Goal: Task Accomplishment & Management: Complete application form

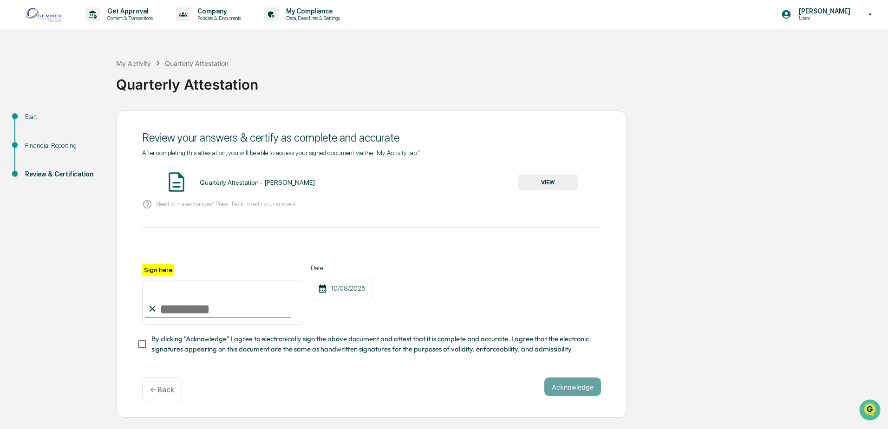
click at [152, 402] on div "← Back" at bounding box center [162, 390] width 40 height 25
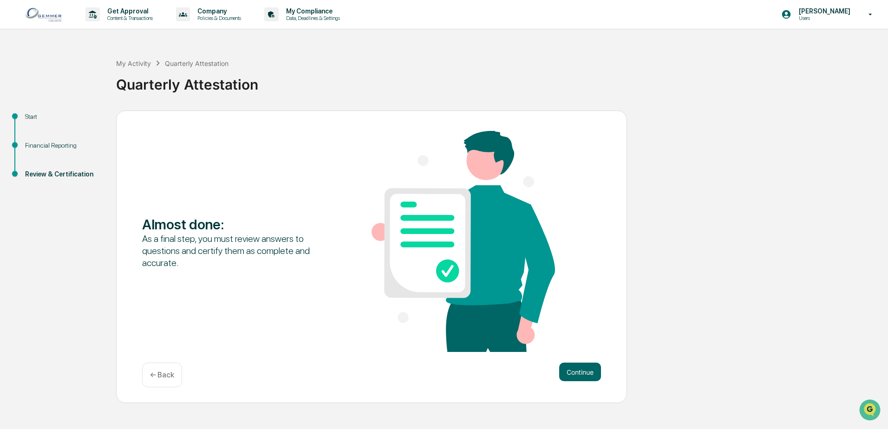
click at [164, 374] on p "← Back" at bounding box center [162, 375] width 24 height 9
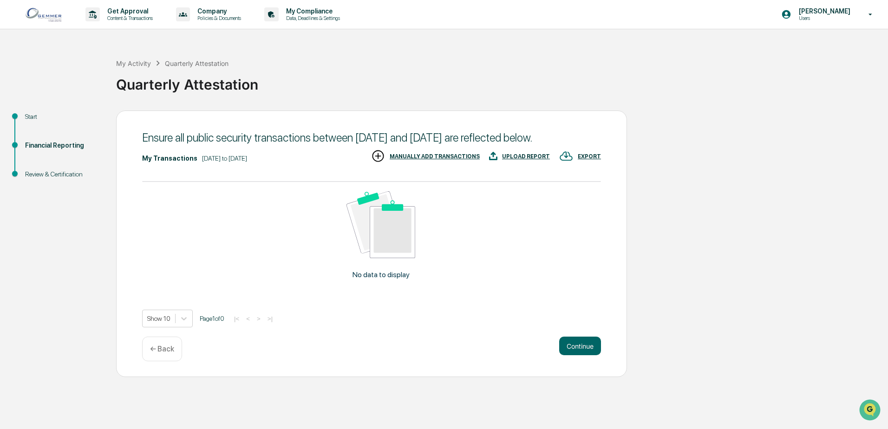
click at [166, 354] on p "← Back" at bounding box center [162, 349] width 24 height 9
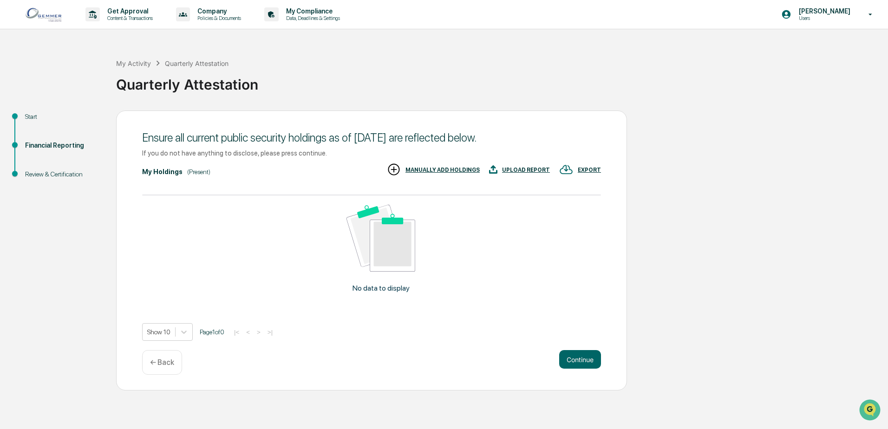
click at [168, 366] on p "← Back" at bounding box center [162, 362] width 24 height 9
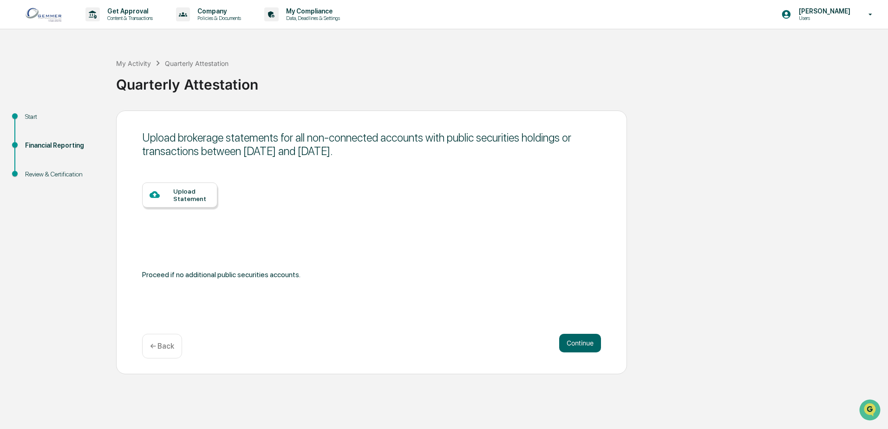
click at [164, 350] on p "← Back" at bounding box center [162, 346] width 24 height 9
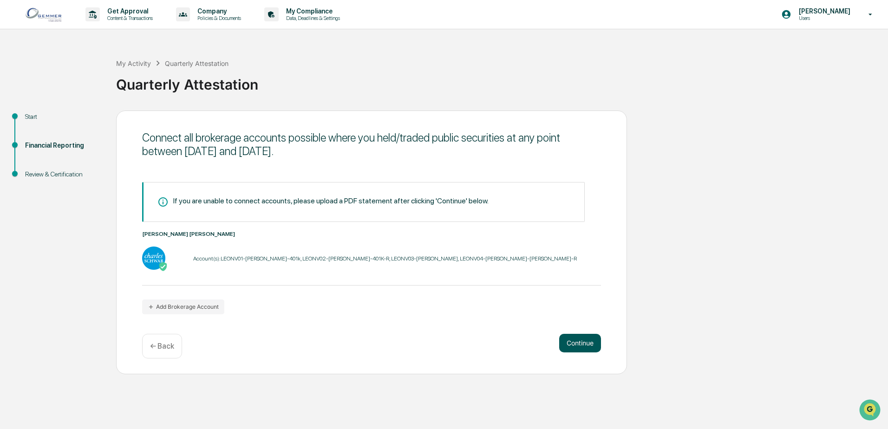
click at [582, 343] on button "Continue" at bounding box center [580, 343] width 42 height 19
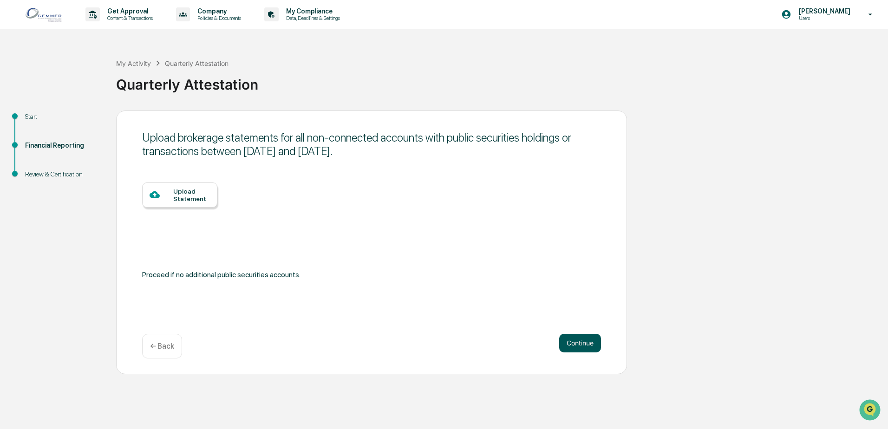
click at [580, 345] on button "Continue" at bounding box center [580, 343] width 42 height 19
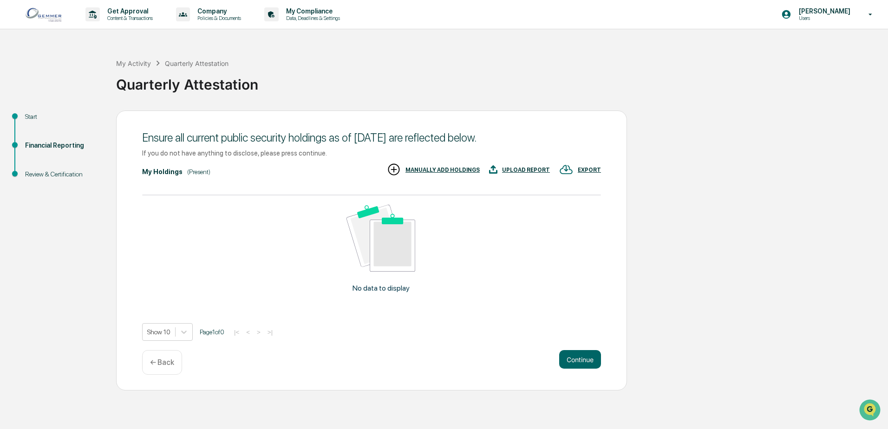
click at [774, 148] on div "Start Financial Reporting Review & Certification Ensure all current public secu…" at bounding box center [444, 251] width 879 height 280
click at [583, 360] on button "Continue" at bounding box center [580, 359] width 42 height 19
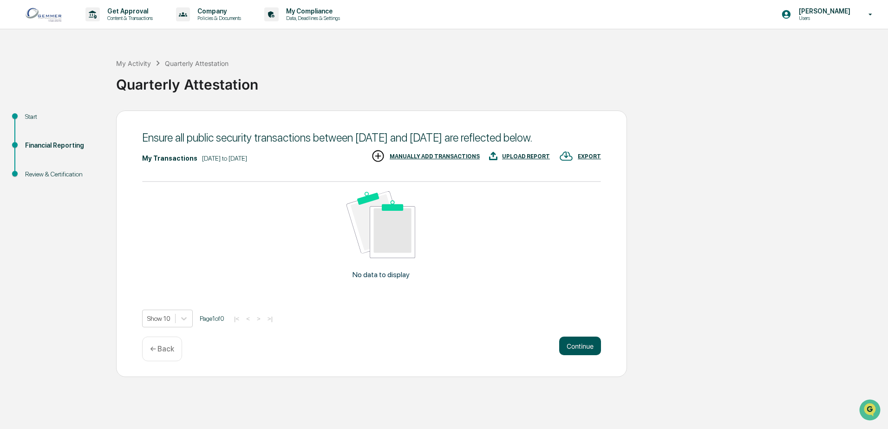
click at [577, 355] on button "Continue" at bounding box center [580, 346] width 42 height 19
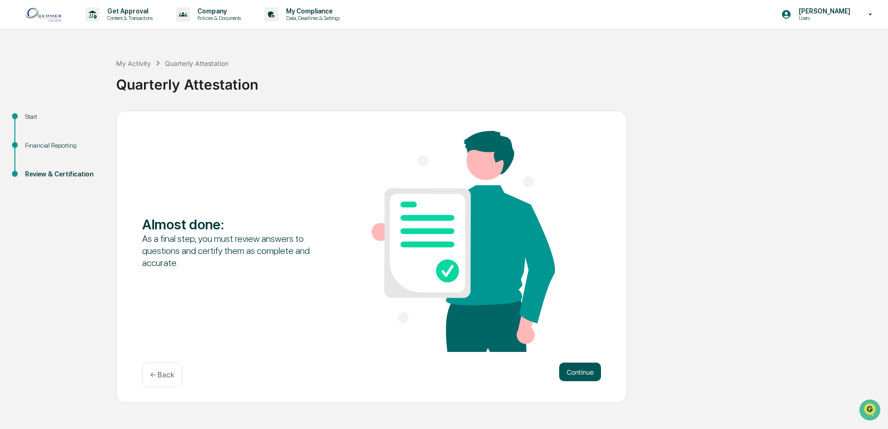
click at [574, 378] on button "Continue" at bounding box center [580, 372] width 42 height 19
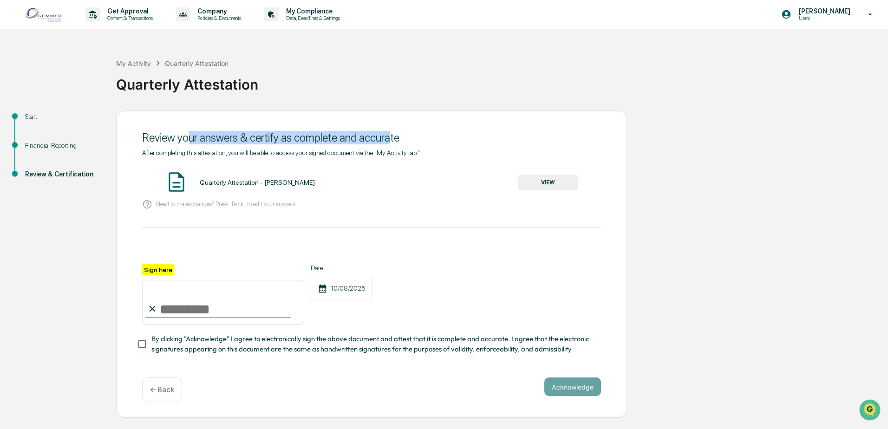
drag, startPoint x: 230, startPoint y: 144, endPoint x: 387, endPoint y: 126, distance: 157.6
click at [387, 126] on div "Review your answers & certify as complete and accurate" at bounding box center [371, 137] width 459 height 23
click at [231, 183] on div "Quarterly Attestation - [PERSON_NAME]" at bounding box center [257, 182] width 115 height 7
click at [546, 178] on button "VIEW" at bounding box center [548, 183] width 60 height 16
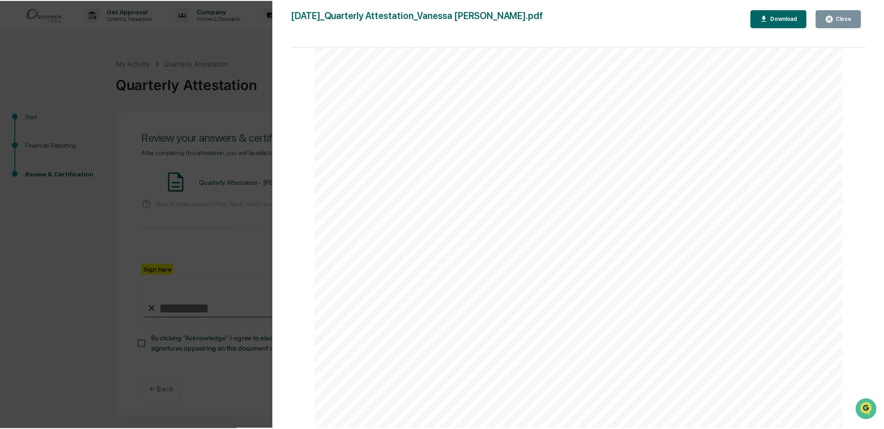
scroll to position [1953, 0]
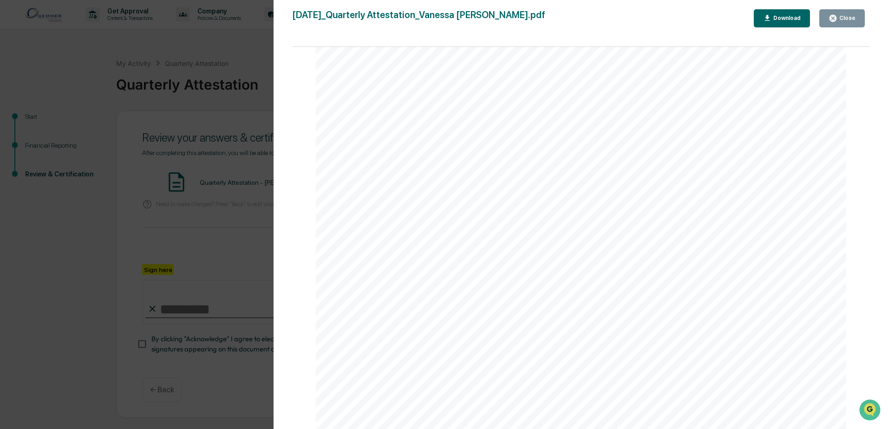
click at [854, 20] on div "Close" at bounding box center [847, 18] width 18 height 7
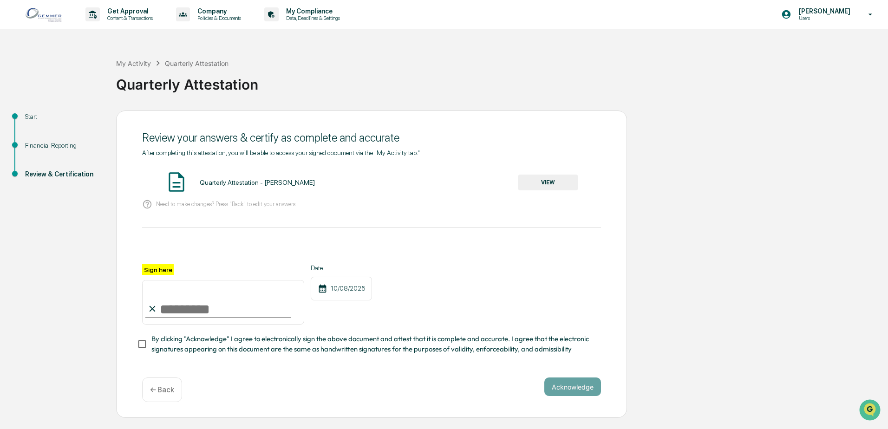
click at [185, 315] on input "Sign here" at bounding box center [223, 302] width 162 height 45
type input "**********"
drag, startPoint x: 168, startPoint y: 312, endPoint x: 214, endPoint y: 309, distance: 46.1
click at [214, 309] on input "**********" at bounding box center [223, 302] width 162 height 45
click at [221, 309] on input "**********" at bounding box center [223, 302] width 162 height 45
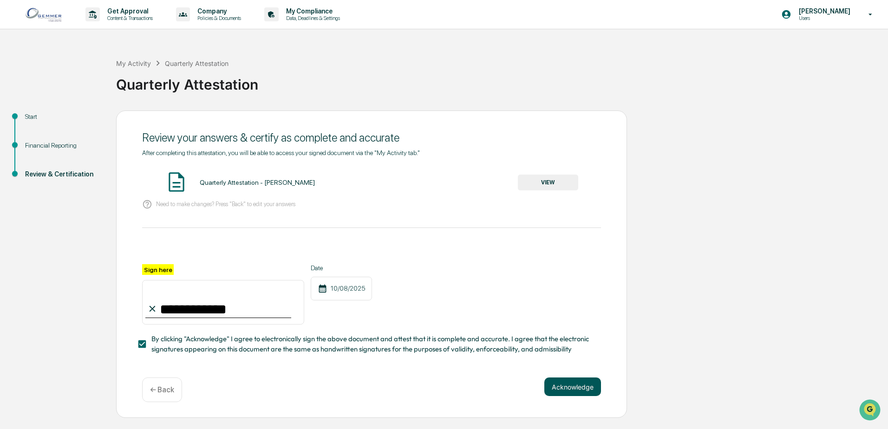
click at [584, 387] on button "Acknowledge" at bounding box center [573, 387] width 57 height 19
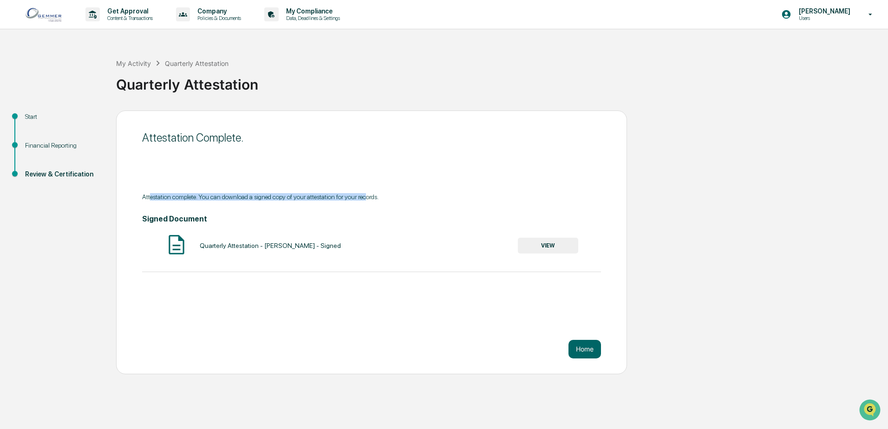
drag, startPoint x: 151, startPoint y: 198, endPoint x: 368, endPoint y: 176, distance: 217.7
click at [368, 176] on div "Attestation Complete. Attestation complete. You can download a signed copy of y…" at bounding box center [371, 243] width 511 height 264
drag, startPoint x: 368, startPoint y: 176, endPoint x: 517, endPoint y: 175, distance: 149.1
click at [517, 175] on div "Attestation Complete. Attestation complete. You can download a signed copy of y…" at bounding box center [371, 243] width 511 height 264
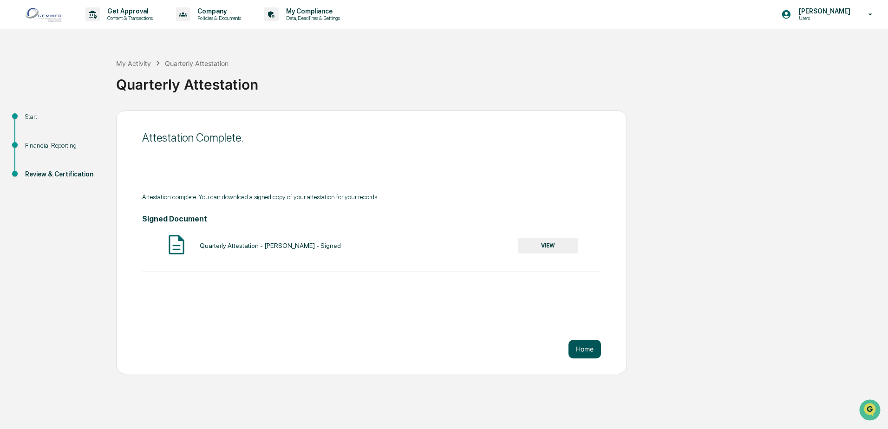
click at [591, 352] on button "Home" at bounding box center [585, 349] width 33 height 19
